Goal: Information Seeking & Learning: Understand process/instructions

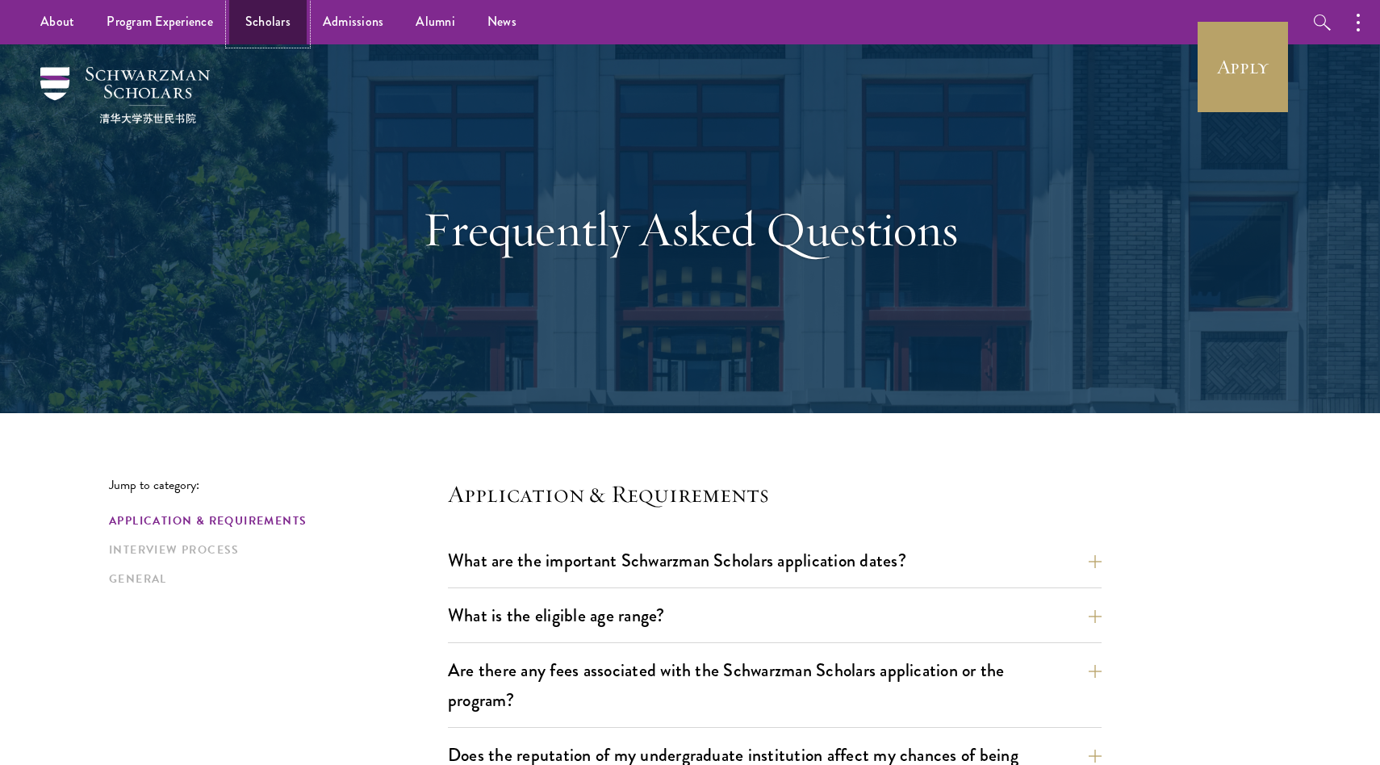
click at [249, 17] on link "Scholars" at bounding box center [267, 22] width 77 height 44
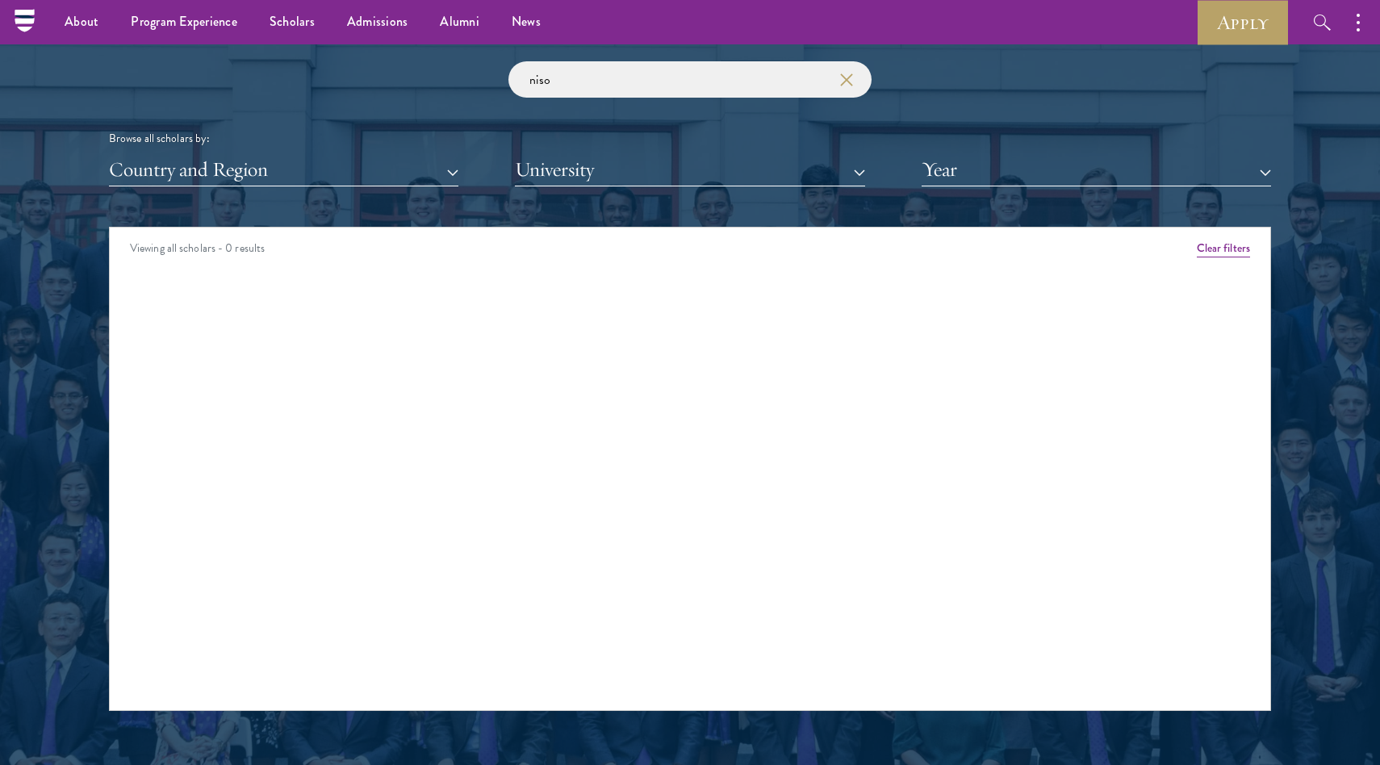
click at [597, 77] on input "niso" at bounding box center [689, 79] width 363 height 36
type input "desv"
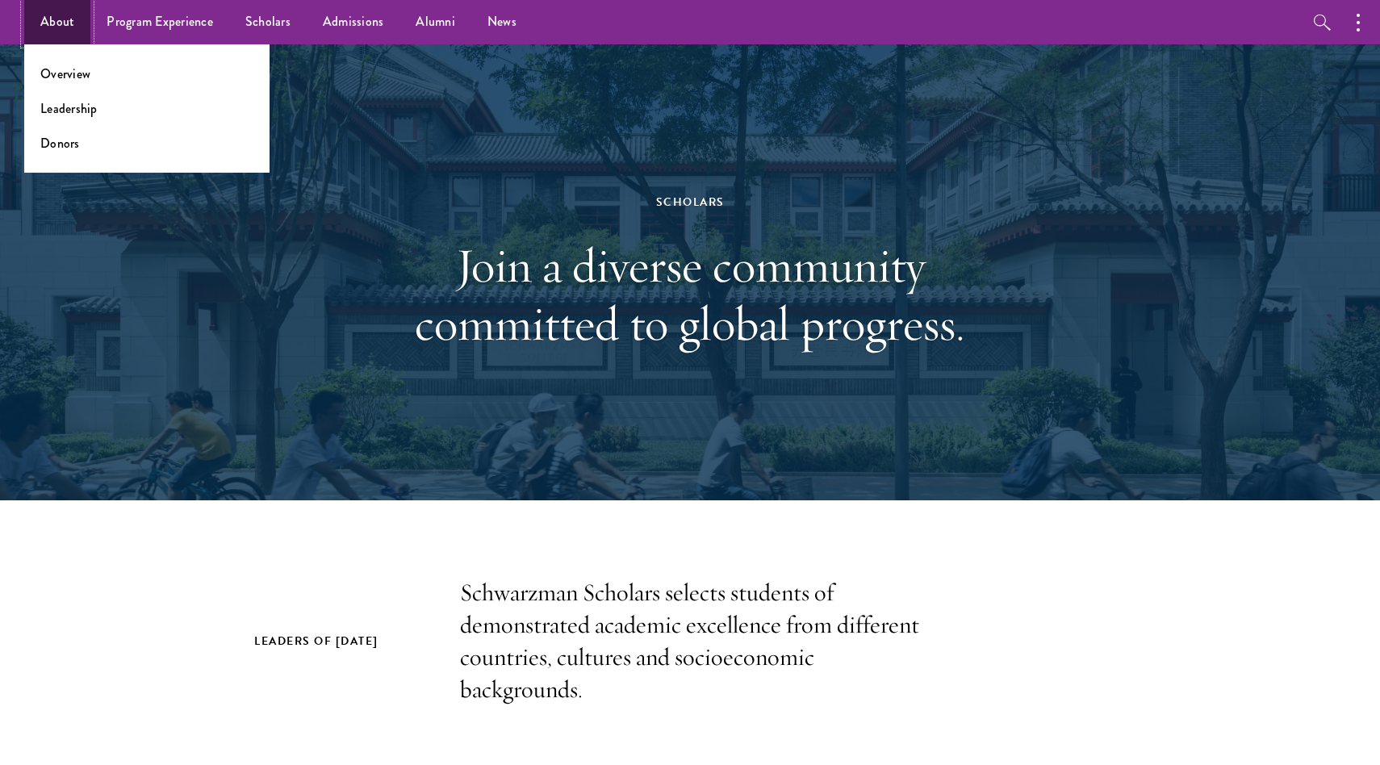
click at [52, 17] on link "About" at bounding box center [57, 22] width 66 height 44
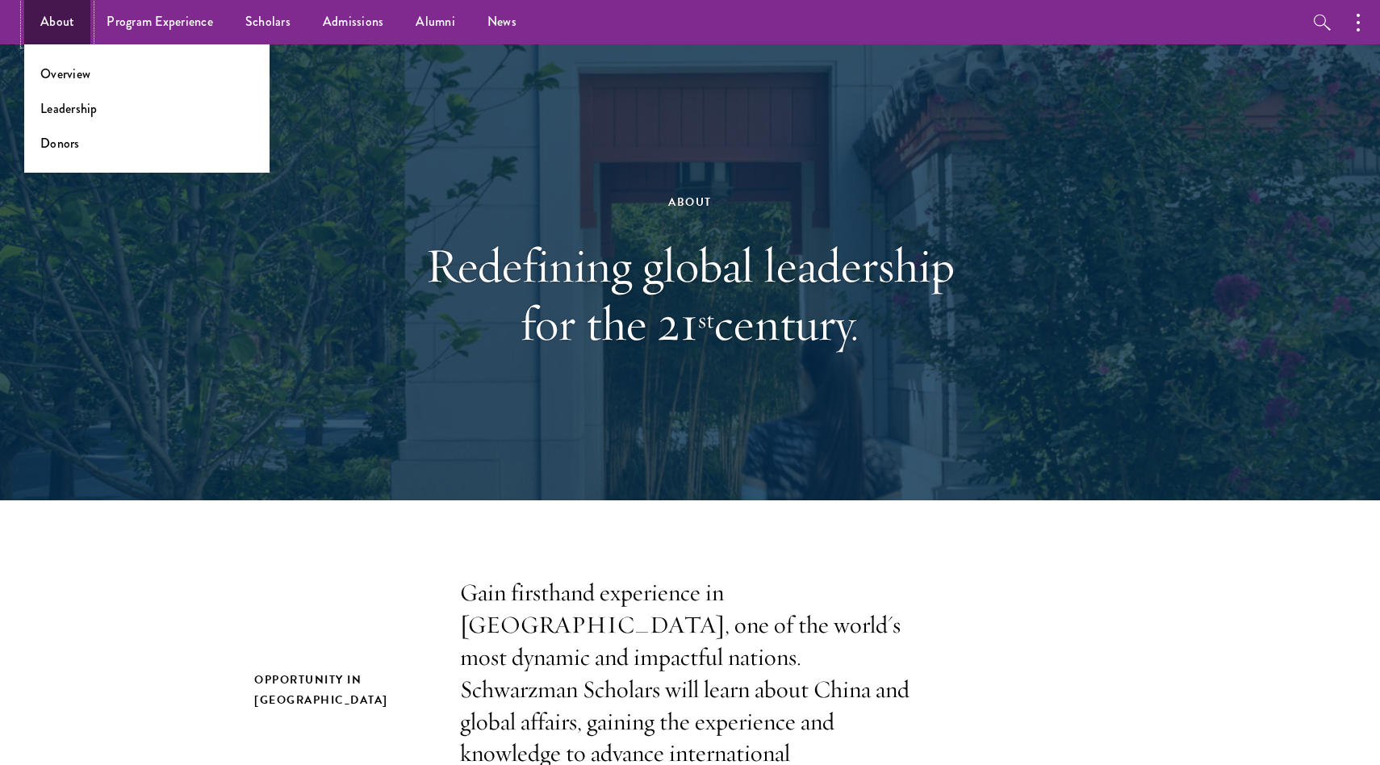
click at [68, 27] on link "About" at bounding box center [57, 22] width 66 height 44
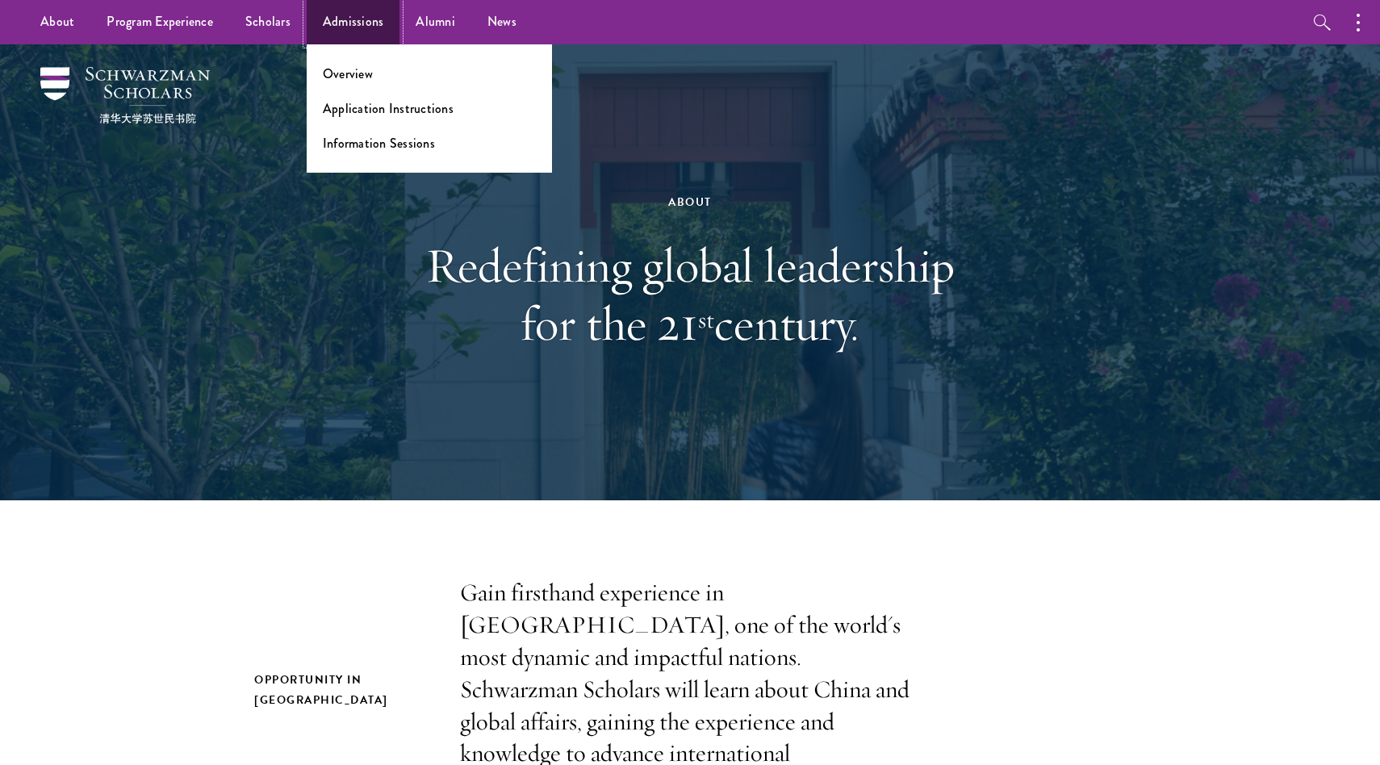
click at [341, 15] on link "Admissions" at bounding box center [354, 22] width 94 height 44
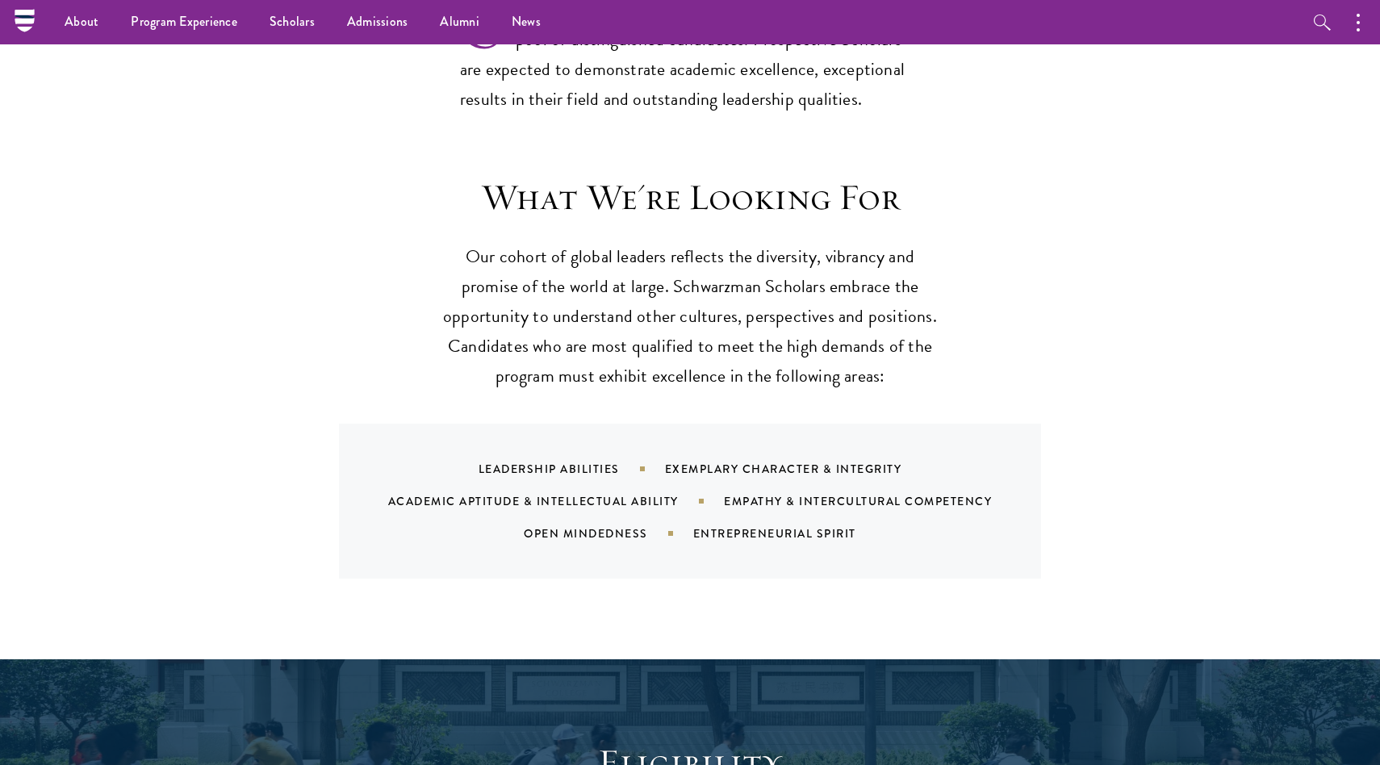
scroll to position [952, 0]
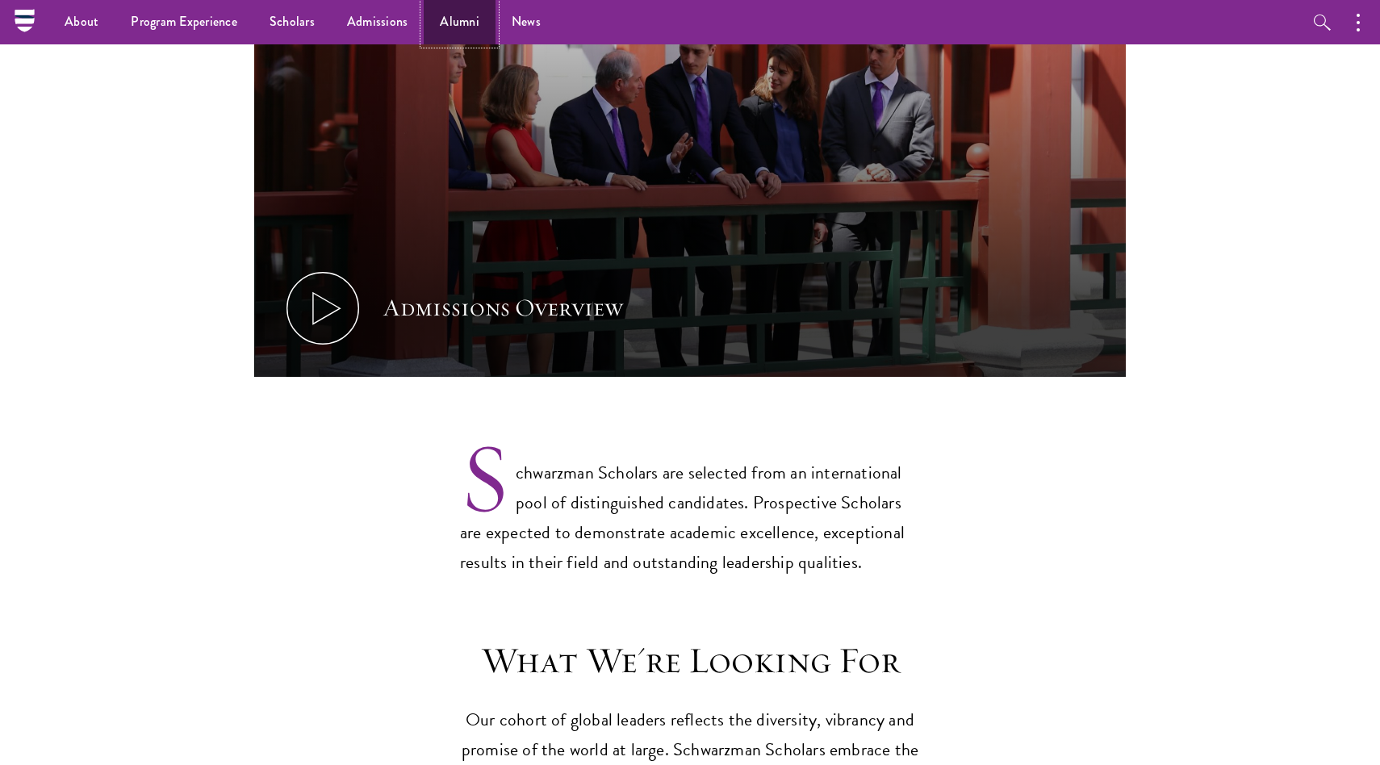
click at [448, 27] on link "Alumni" at bounding box center [460, 22] width 72 height 44
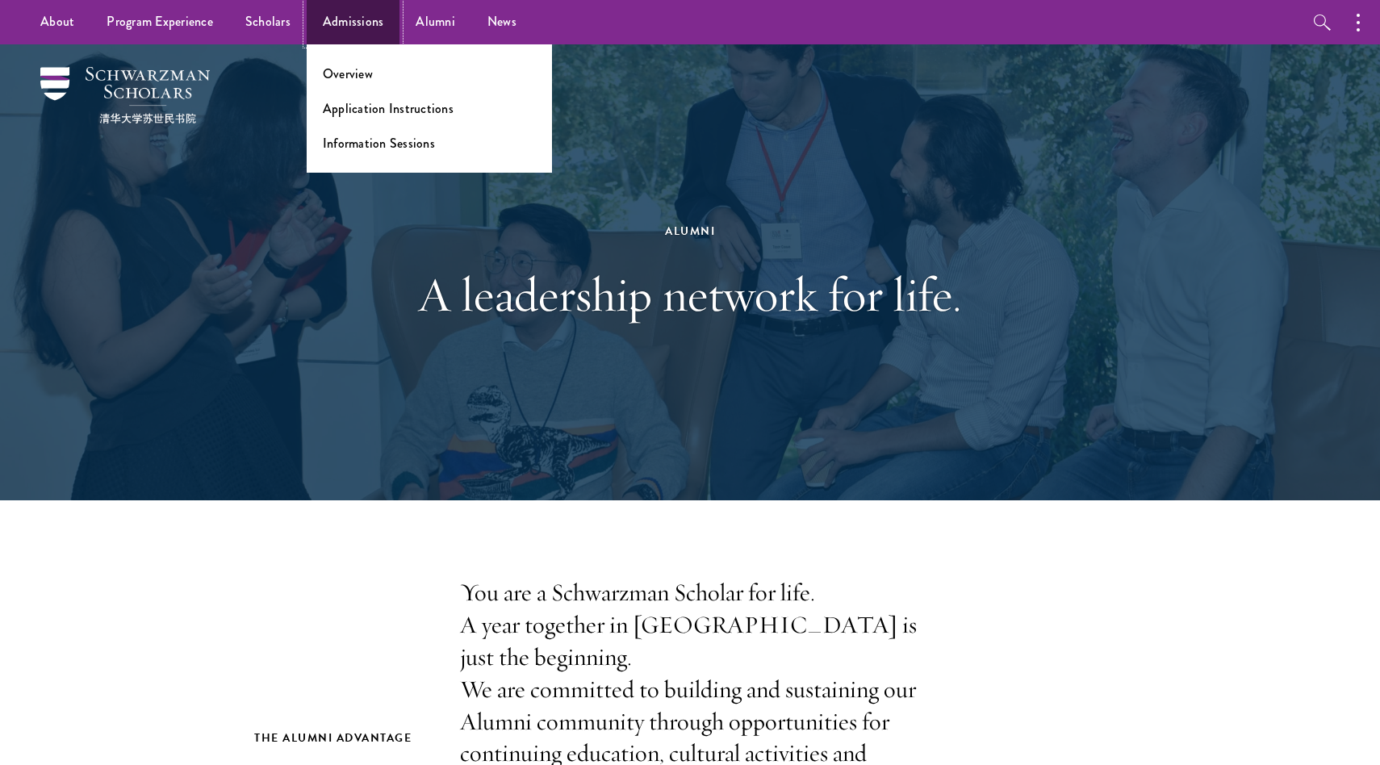
click at [383, 23] on link "Admissions" at bounding box center [354, 22] width 94 height 44
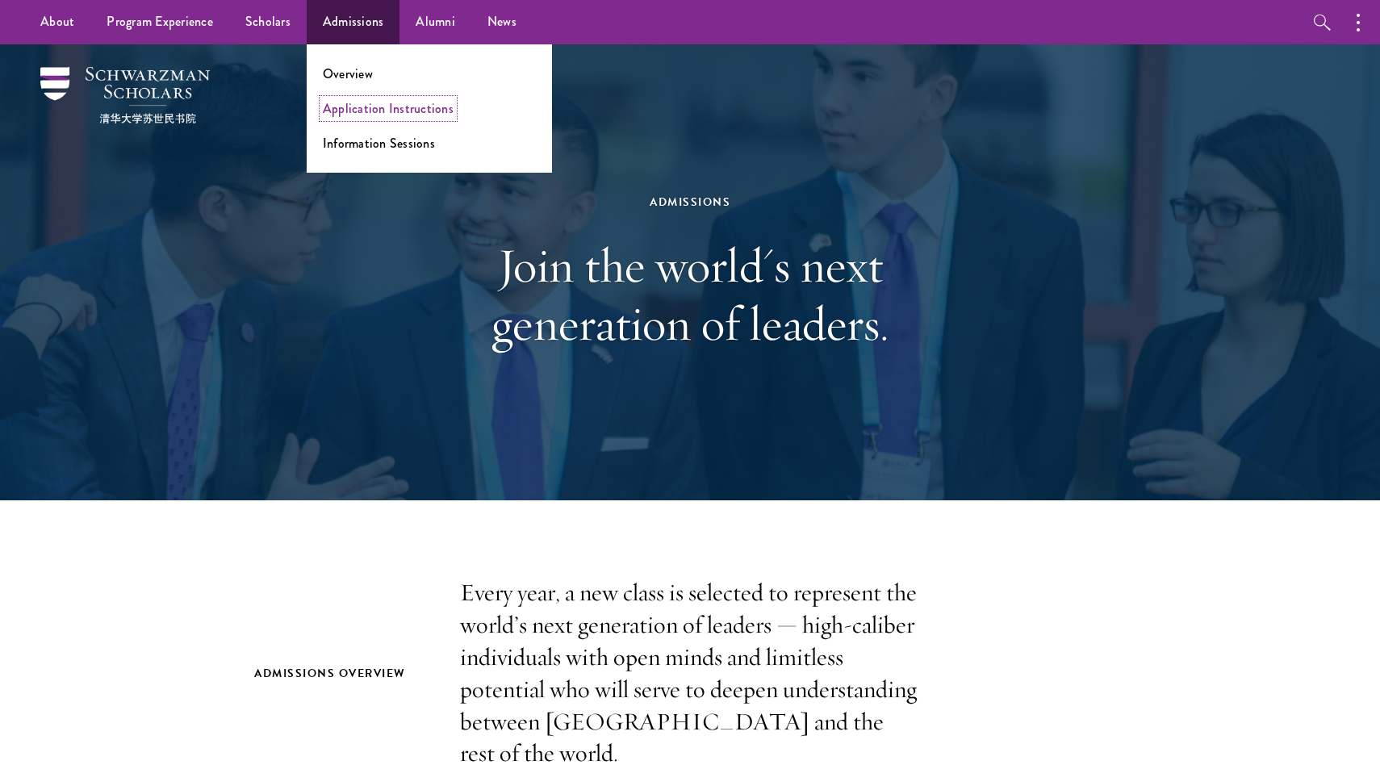
click at [379, 107] on link "Application Instructions" at bounding box center [388, 108] width 131 height 19
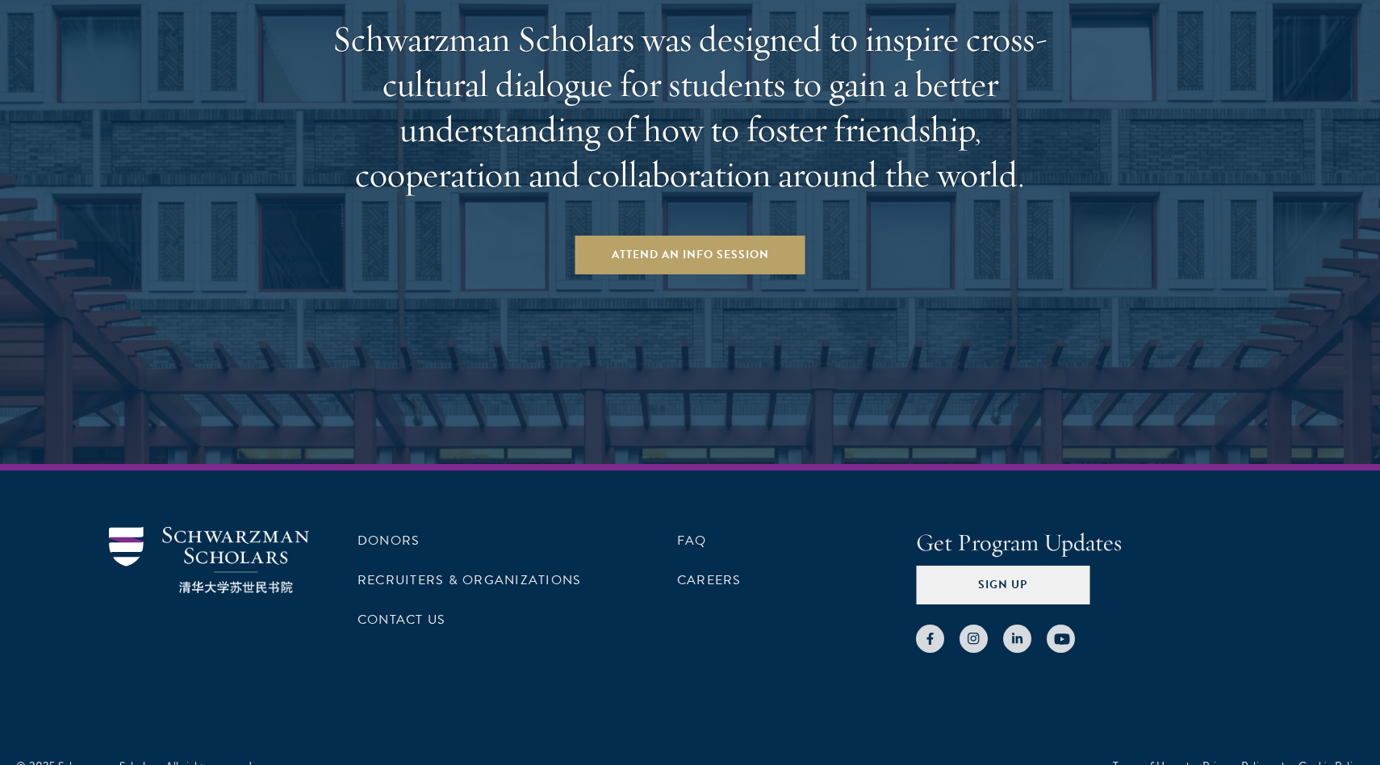
scroll to position [2539, 0]
